Goal: Information Seeking & Learning: Learn about a topic

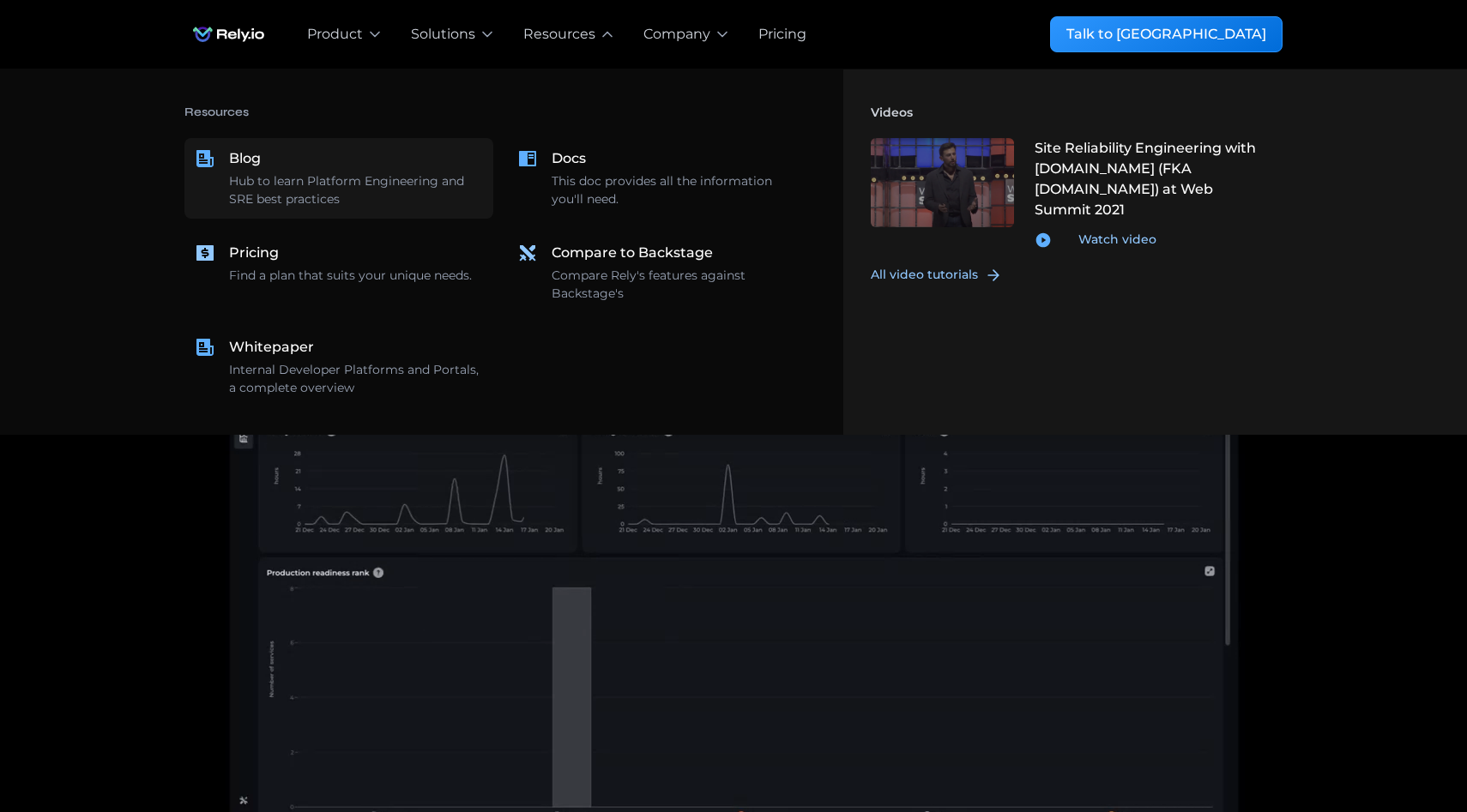
click at [392, 181] on div "Hub to learn Platform Engineering and SRE best practices" at bounding box center [356, 191] width 254 height 36
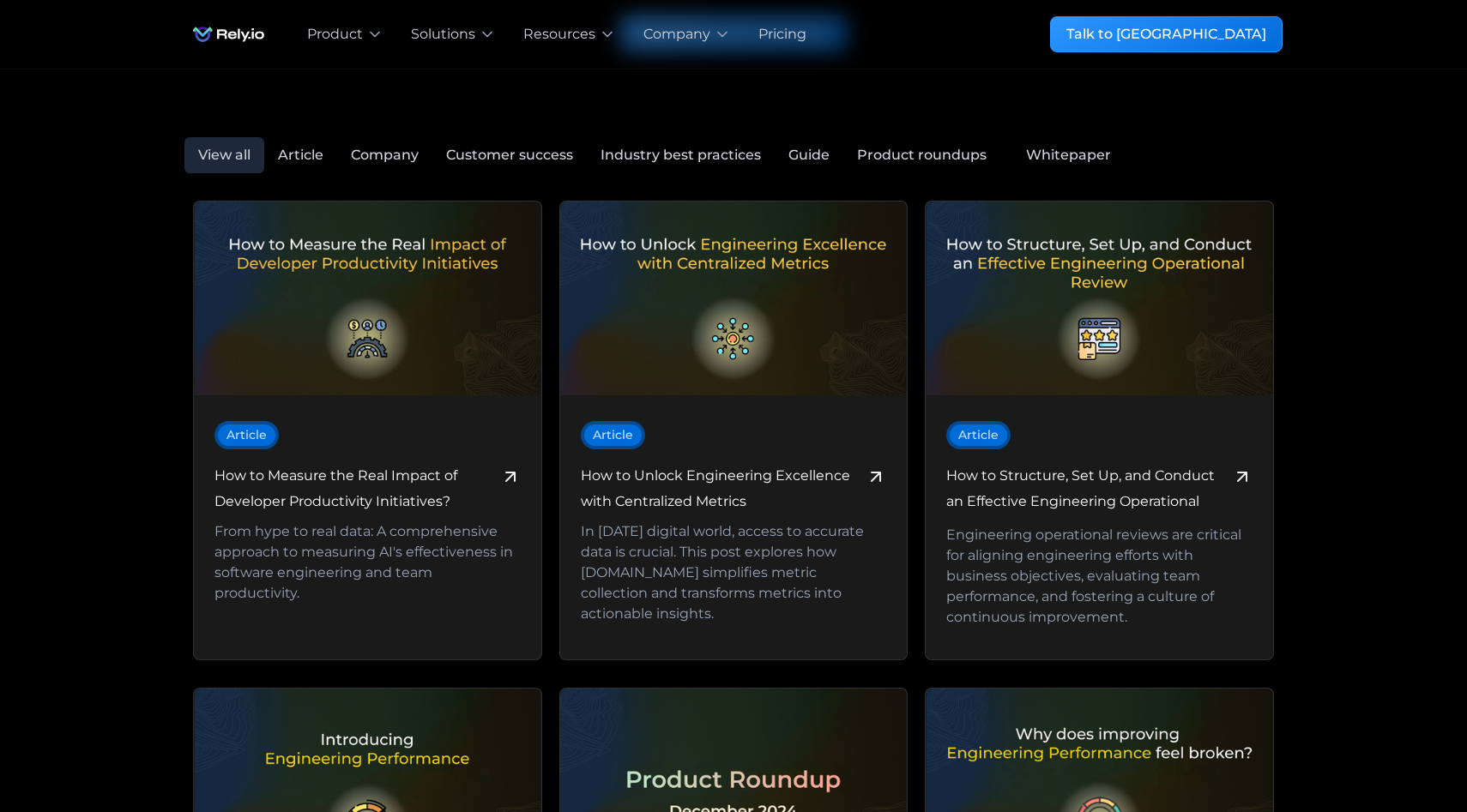
scroll to position [720, 0]
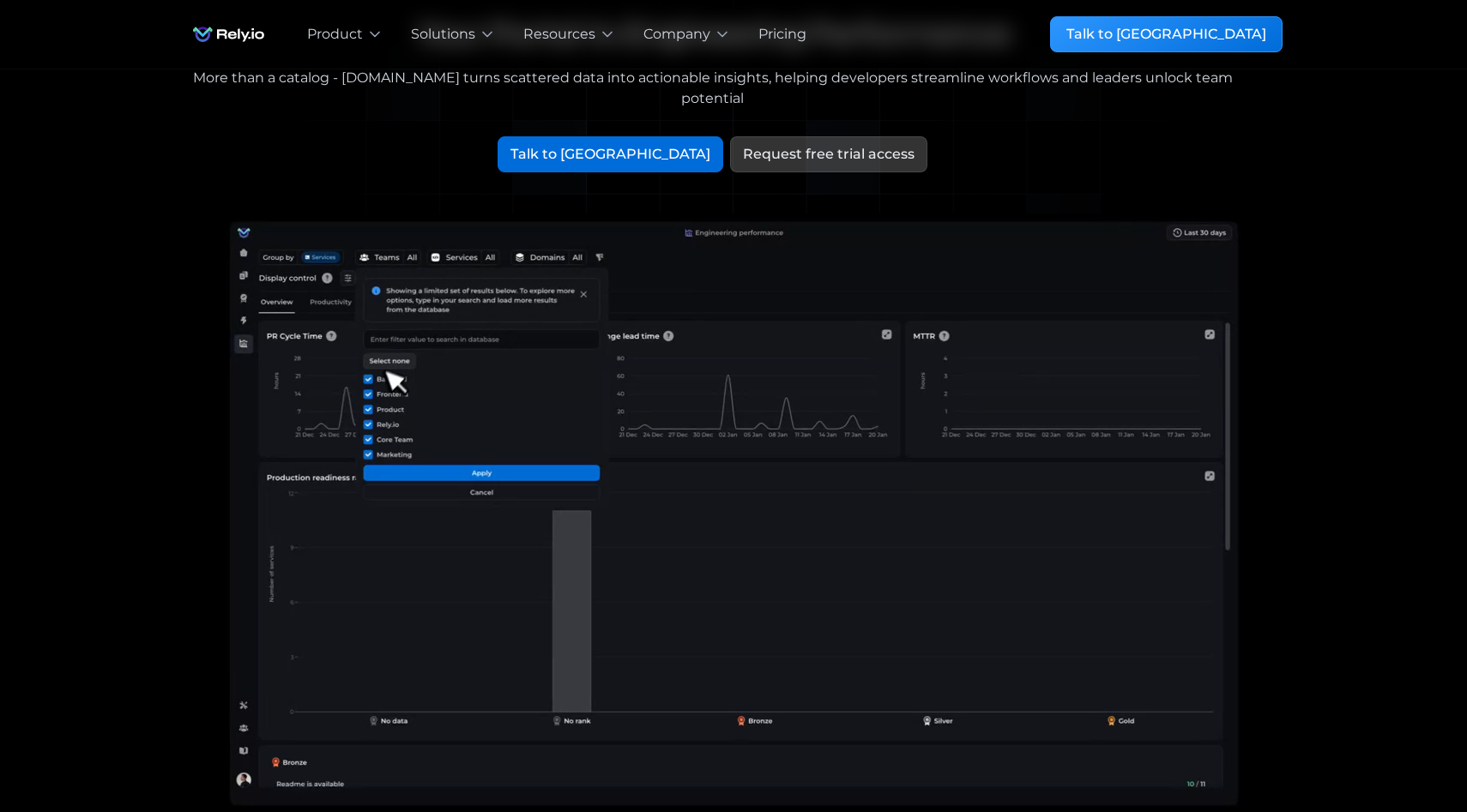
scroll to position [74, 0]
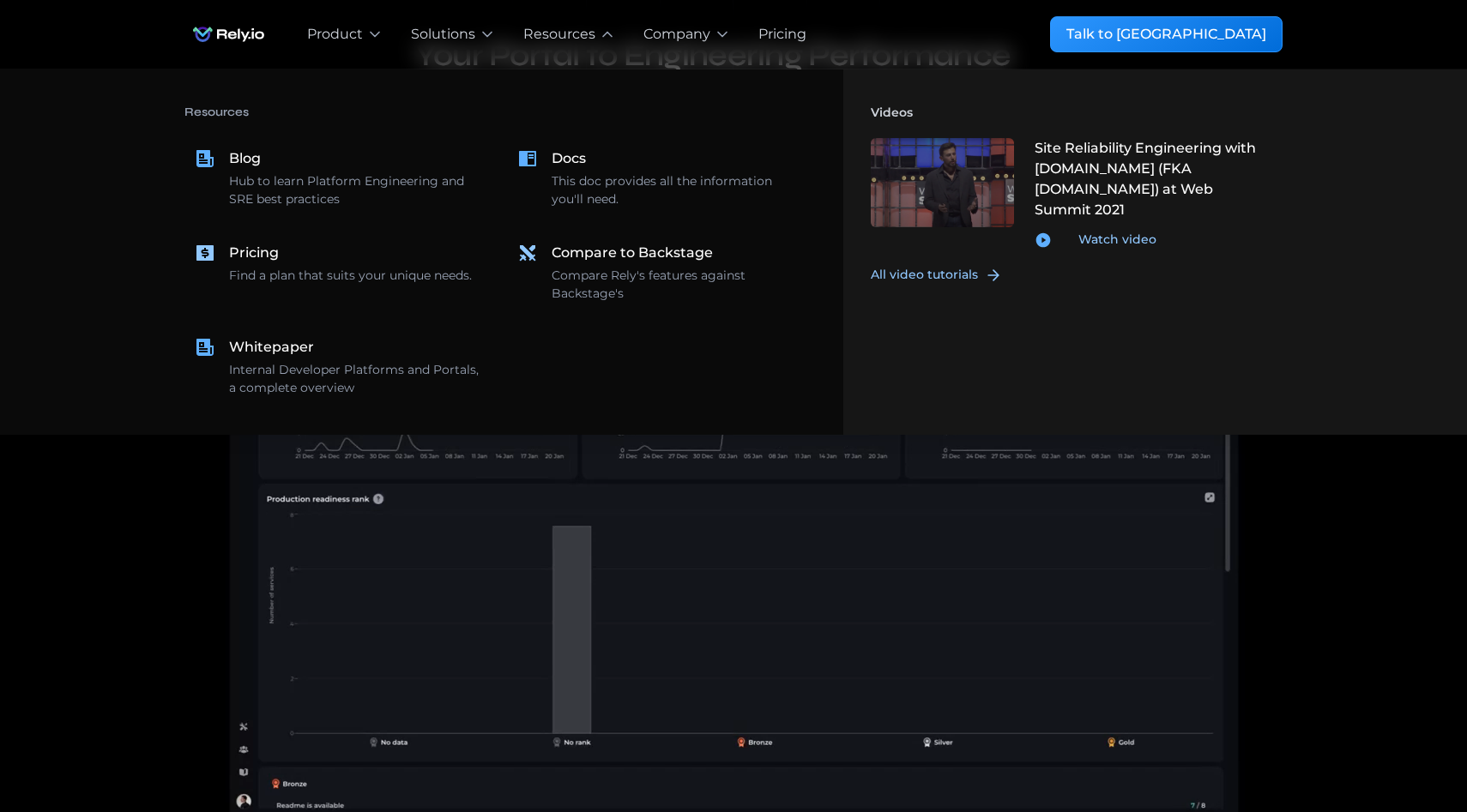
click at [428, 128] on div "Resources Blog Hub to learn Platform Engineering and SRE best practices Docs Th…" at bounding box center [500, 252] width 632 height 310
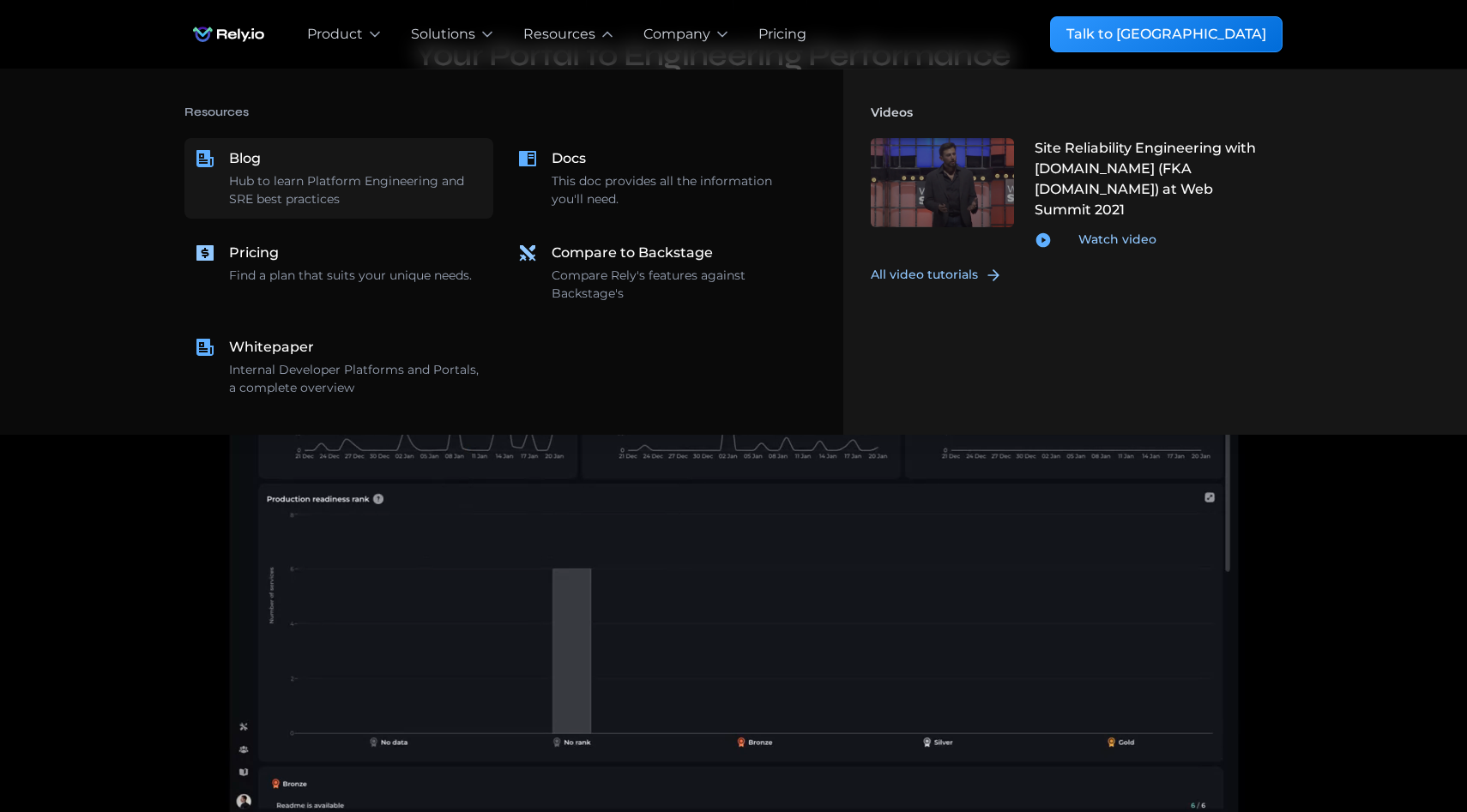
click at [428, 173] on div "Hub to learn Platform Engineering and SRE best practices" at bounding box center [356, 191] width 254 height 36
